Goal: Task Accomplishment & Management: Manage account settings

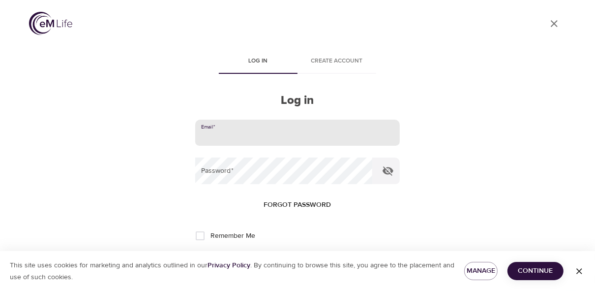
click at [224, 135] on input "email" at bounding box center [297, 132] width 205 height 27
type input "jdibiaso@gaylord.org"
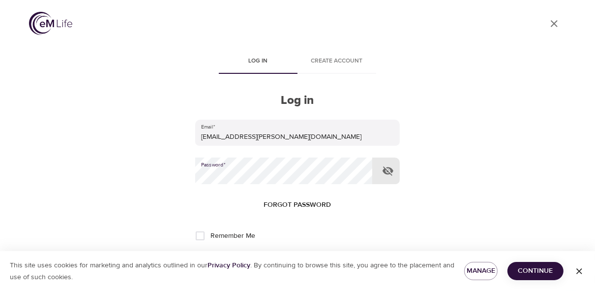
click at [273, 258] on button "Log in" at bounding box center [297, 268] width 48 height 21
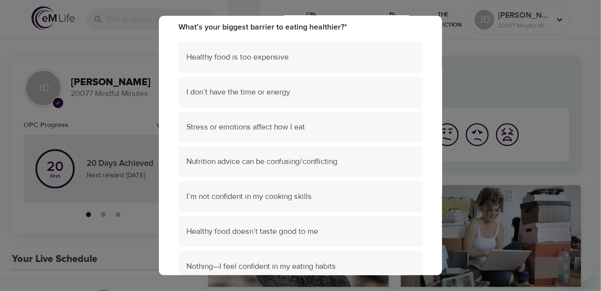
scroll to position [88, 0]
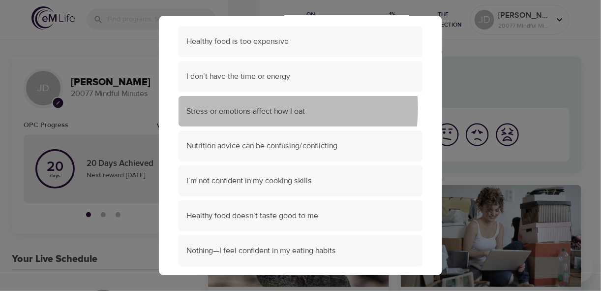
click at [267, 108] on span "Stress or emotions affect how I eat" at bounding box center [300, 111] width 228 height 11
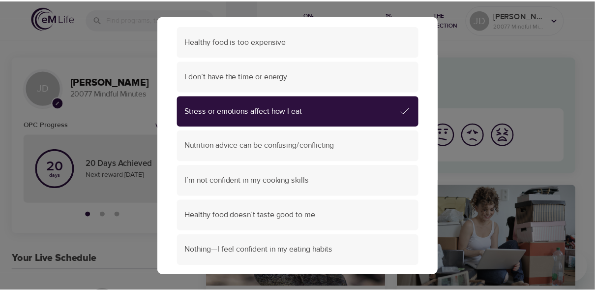
scroll to position [161, 0]
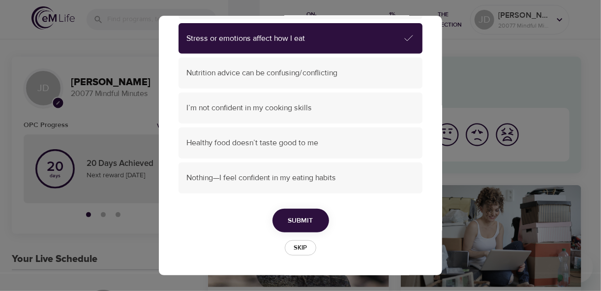
click at [307, 227] on button "Submit" at bounding box center [300, 220] width 57 height 24
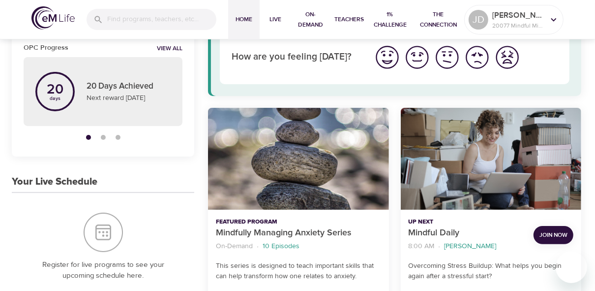
scroll to position [99, 0]
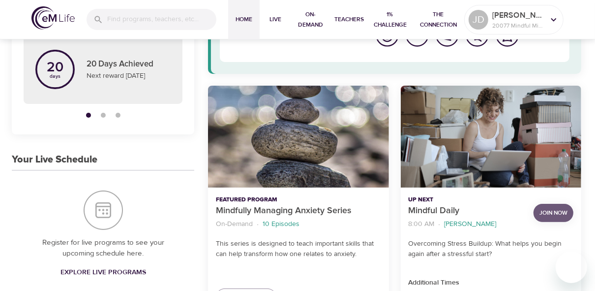
click at [443, 211] on span "Join Now" at bounding box center [553, 212] width 28 height 10
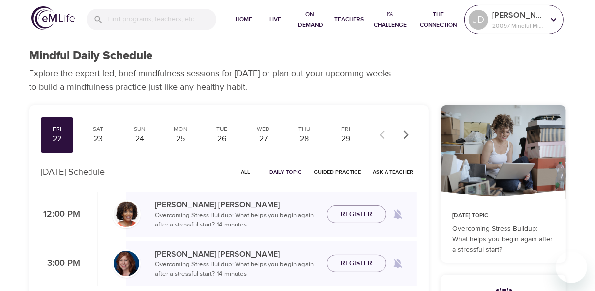
click at [516, 19] on p "[PERSON_NAME]" at bounding box center [518, 15] width 52 height 12
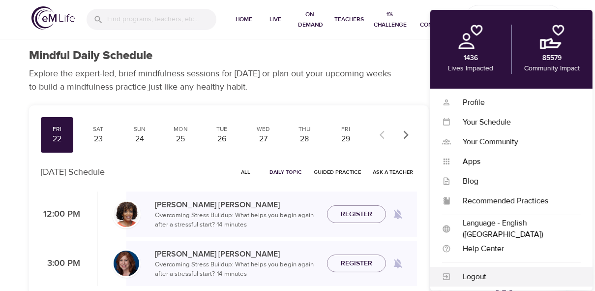
click at [477, 281] on div "Logout" at bounding box center [516, 276] width 130 height 11
